Goal: Information Seeking & Learning: Learn about a topic

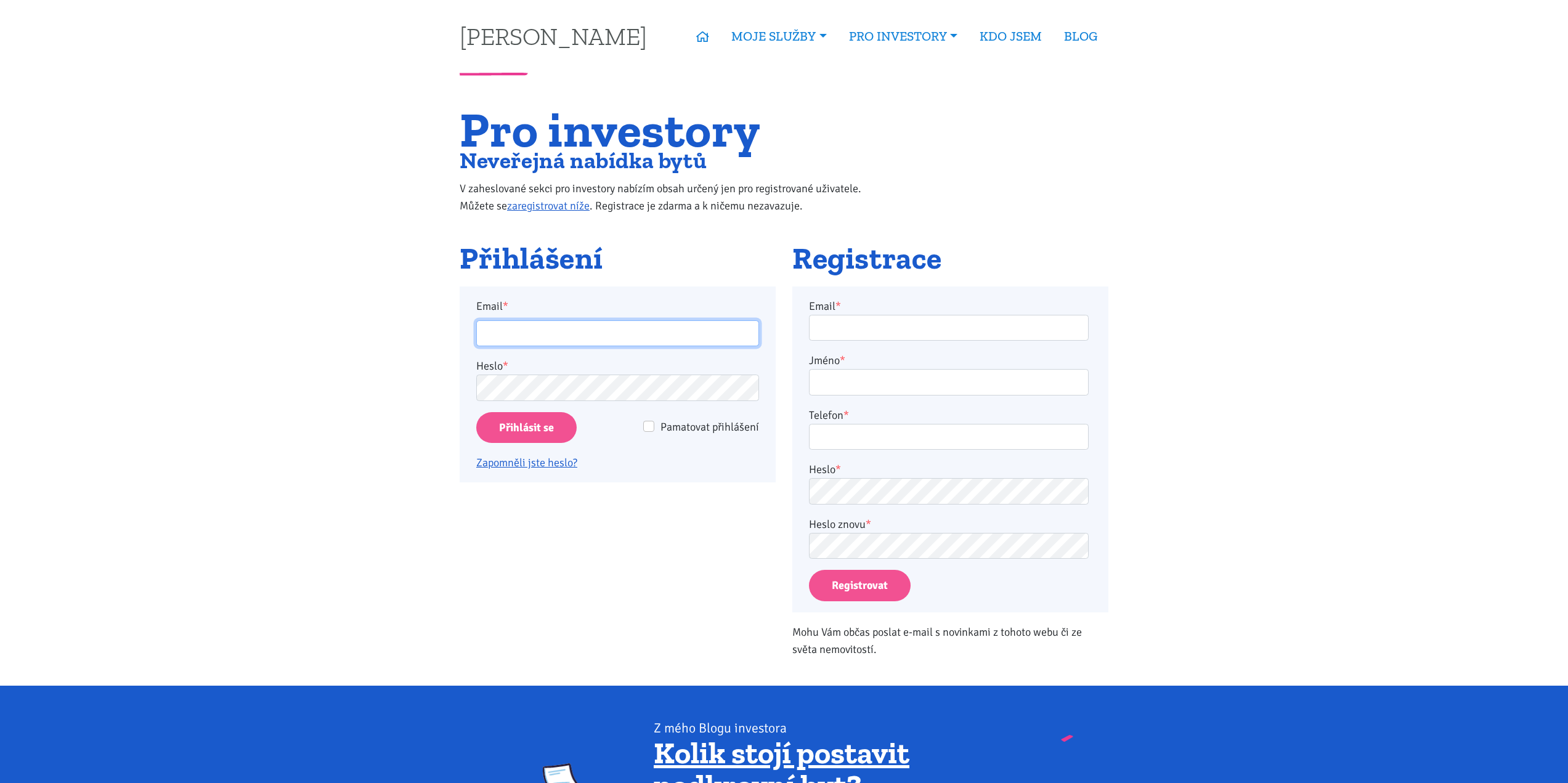
click at [506, 337] on input "Email *" at bounding box center [617, 333] width 283 height 27
type input "[EMAIL_ADDRESS][PERSON_NAME][DOMAIN_NAME]"
click at [502, 432] on input "Přihlásit se" at bounding box center [526, 428] width 100 height 31
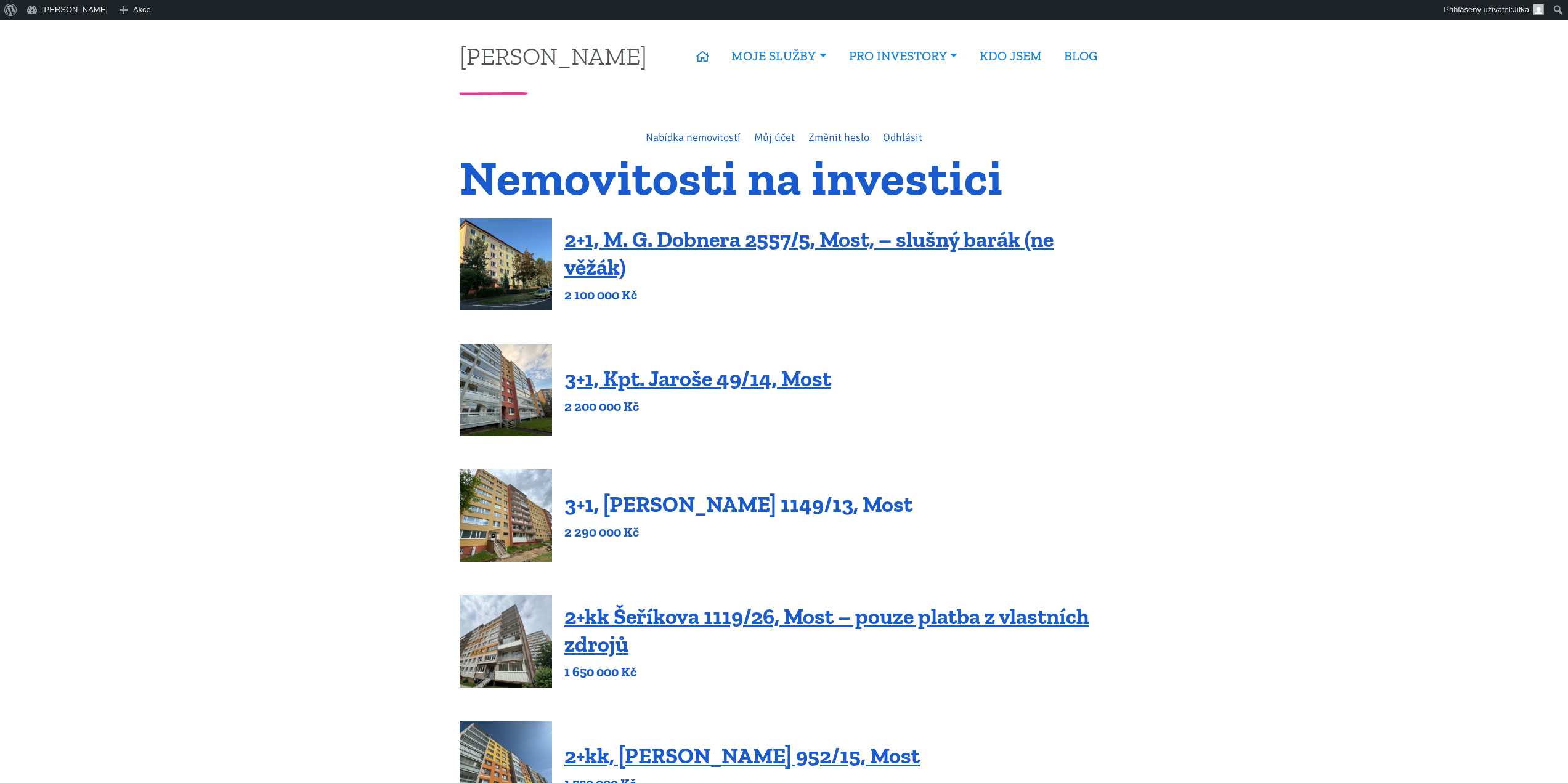
click at [714, 510] on link "3+1, [PERSON_NAME] 1149/13, Most" at bounding box center [739, 505] width 348 height 27
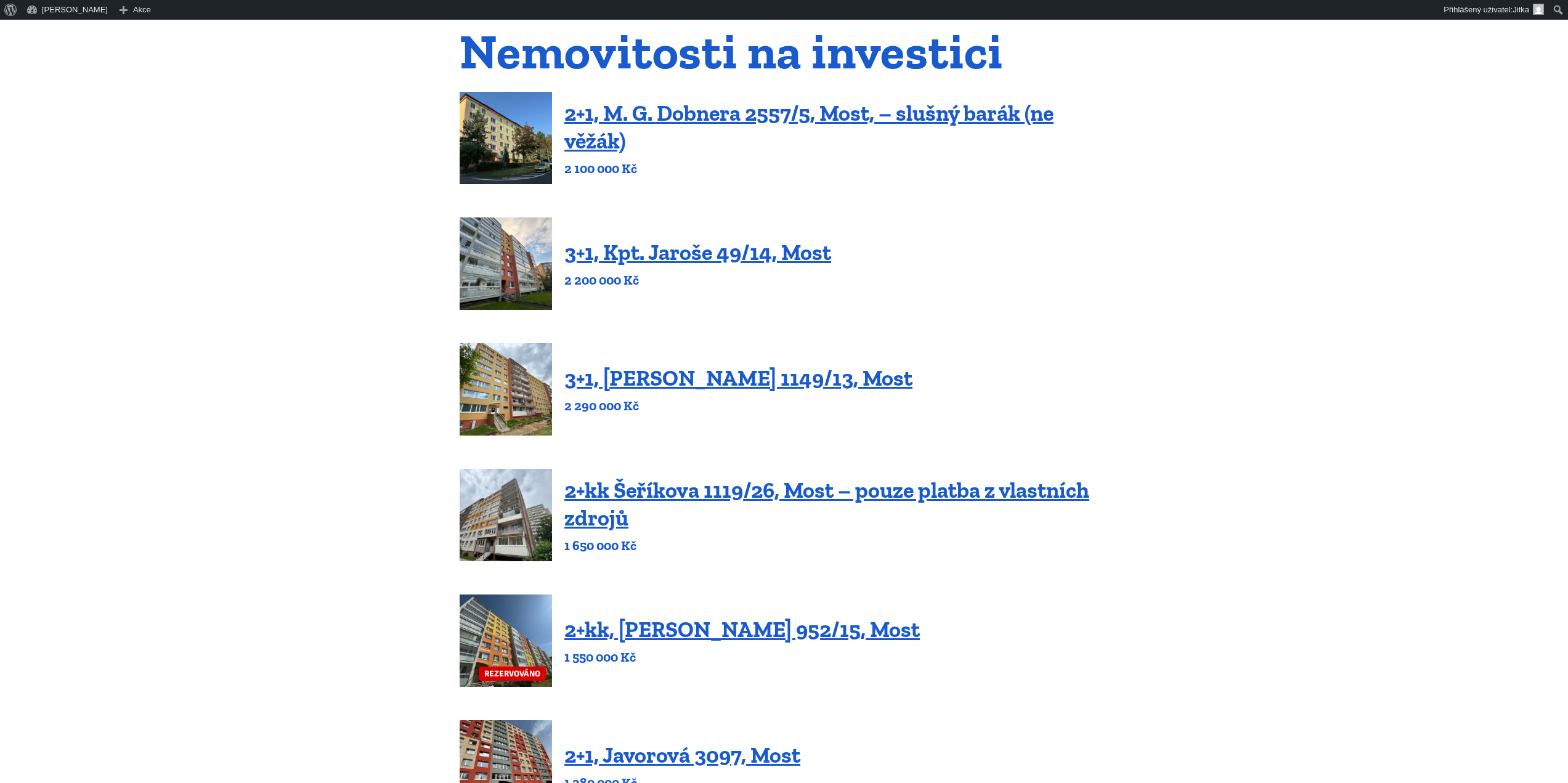
scroll to position [123, 0]
